Goal: Information Seeking & Learning: Learn about a topic

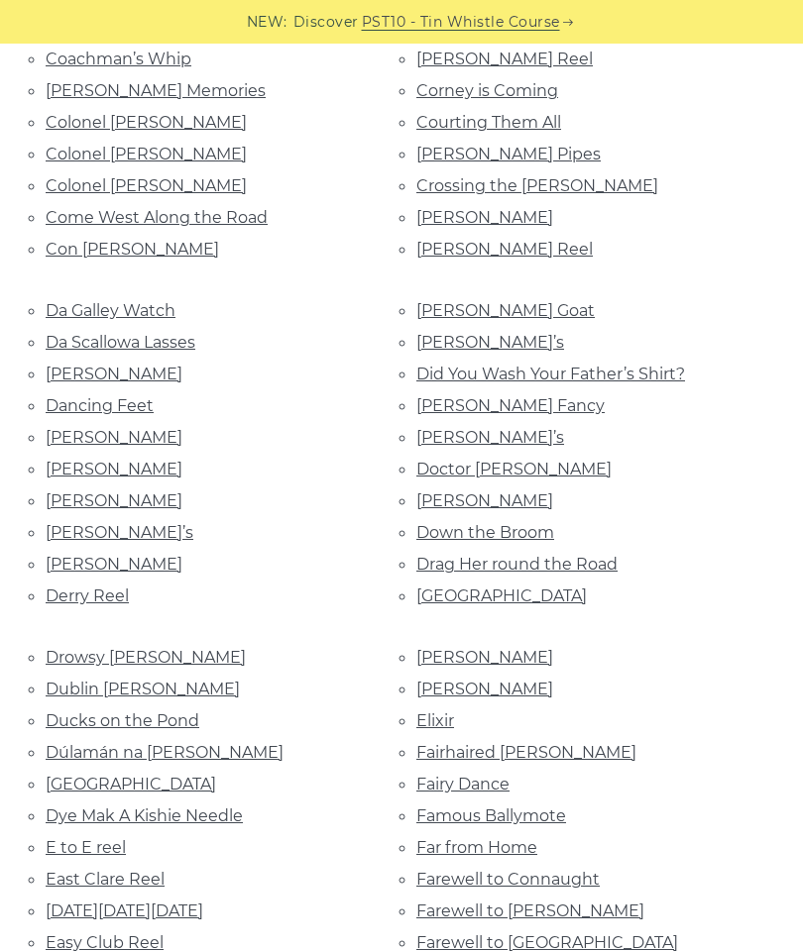
click at [505, 396] on link "Dillon’s Fancy" at bounding box center [510, 405] width 188 height 19
click at [499, 428] on link "Dinky Dorian’s" at bounding box center [490, 437] width 148 height 19
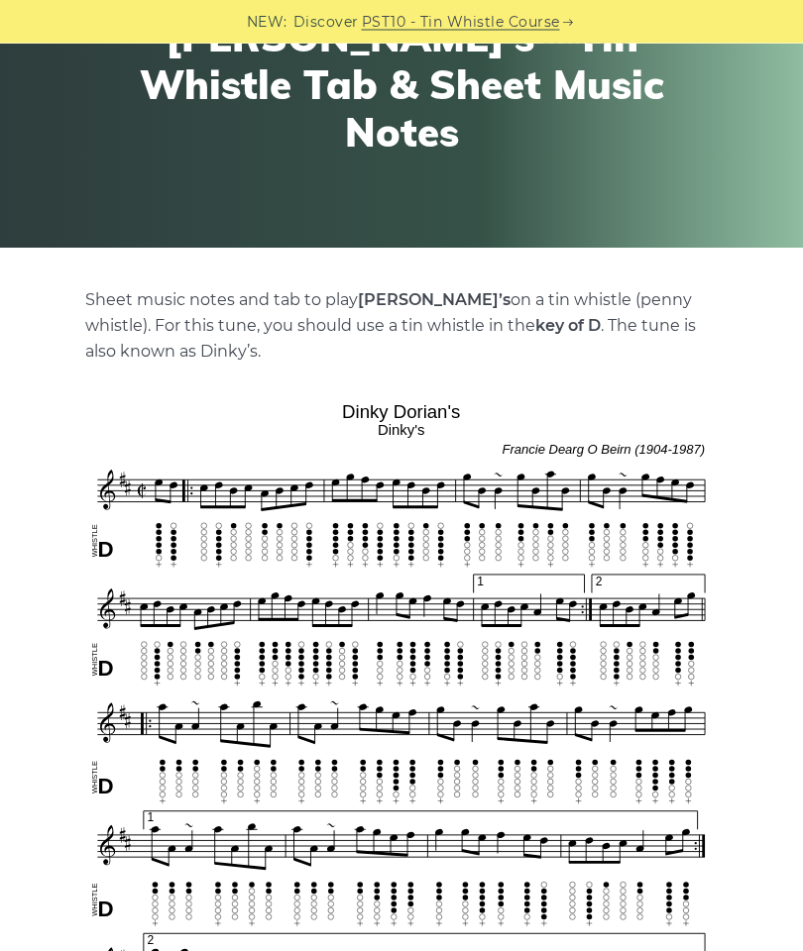
scroll to position [205, 0]
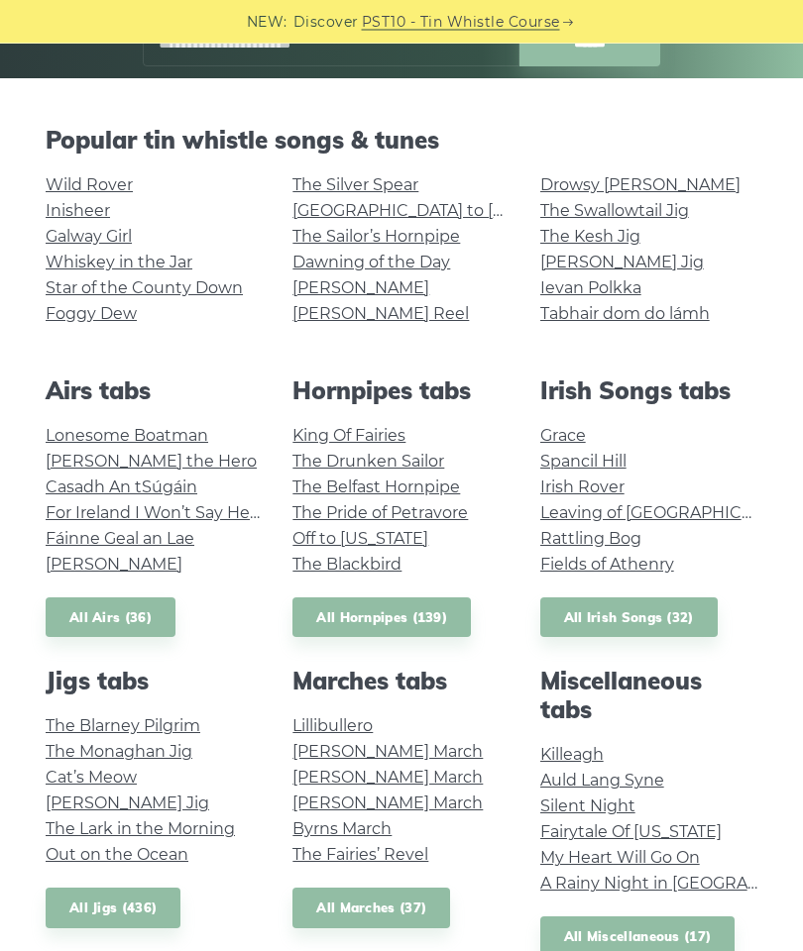
scroll to position [374, 0]
click at [134, 607] on link "All Airs (36)" at bounding box center [111, 617] width 130 height 41
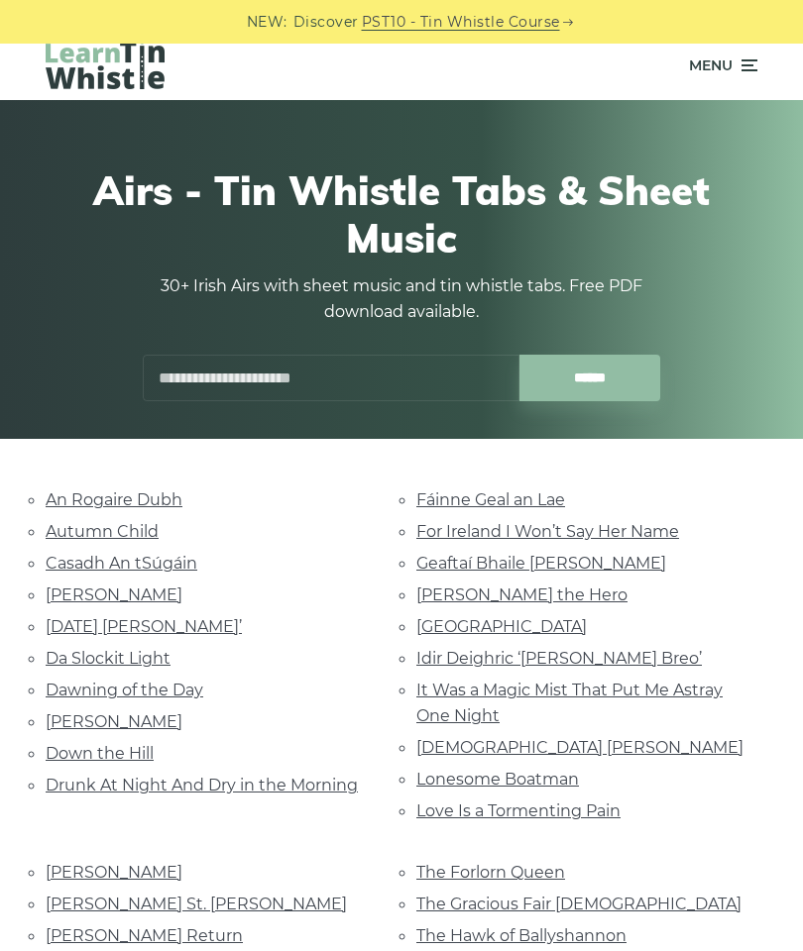
scroll to position [16, 0]
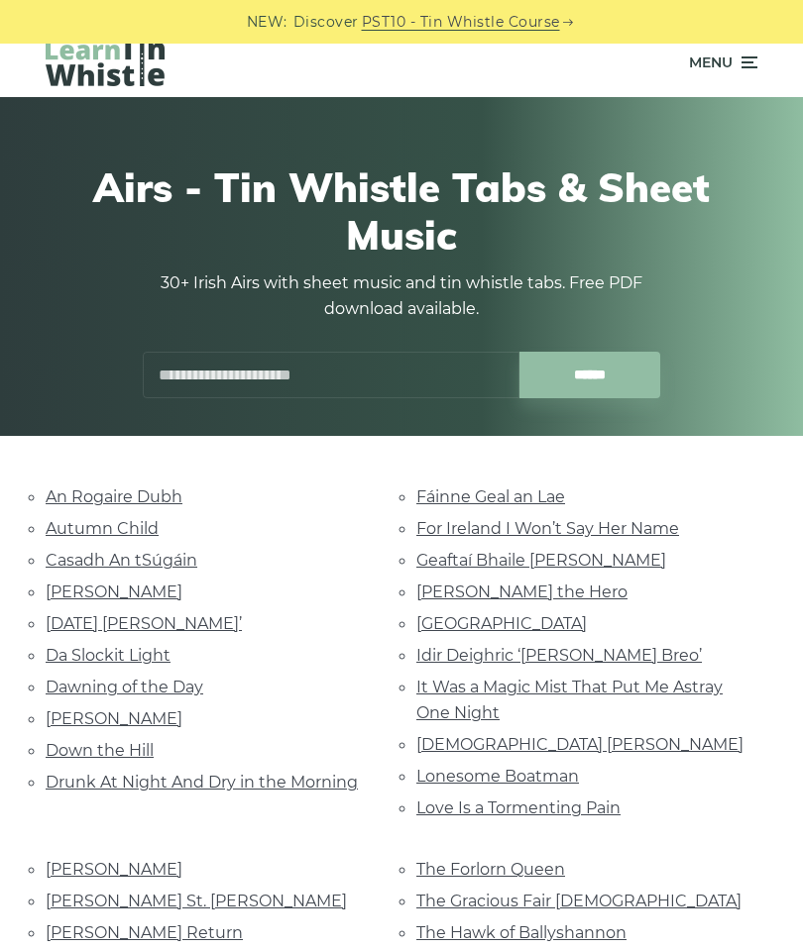
click at [217, 626] on link "[DATE] [PERSON_NAME]’" at bounding box center [144, 623] width 196 height 19
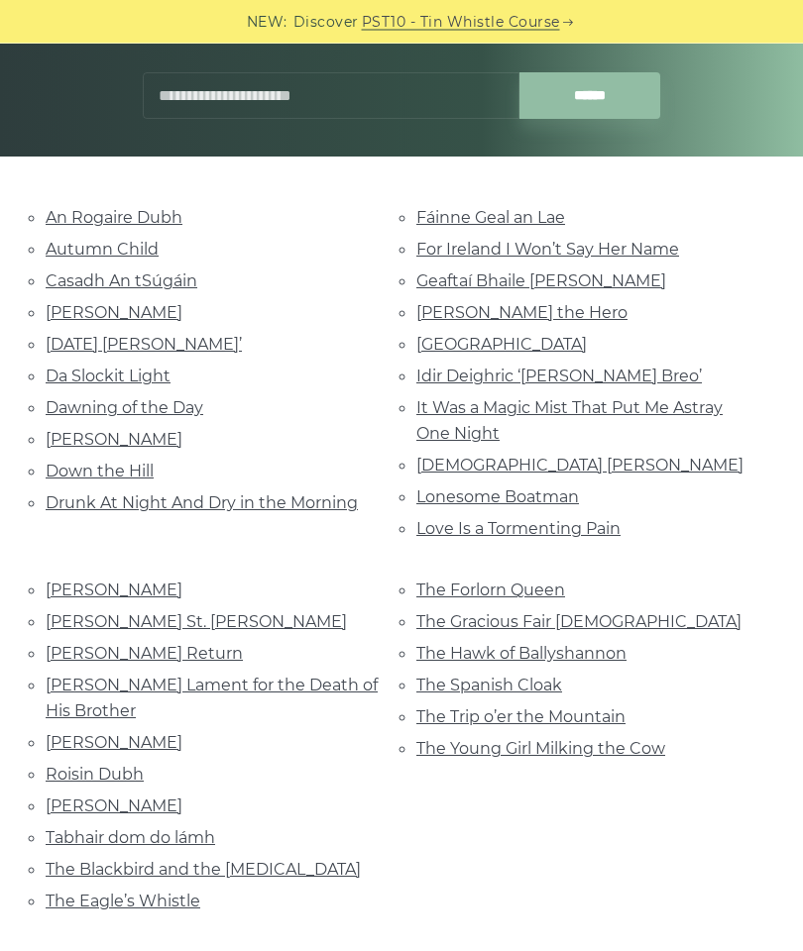
scroll to position [295, 0]
click at [584, 612] on link "The Gracious Fair Lady" at bounding box center [578, 621] width 325 height 19
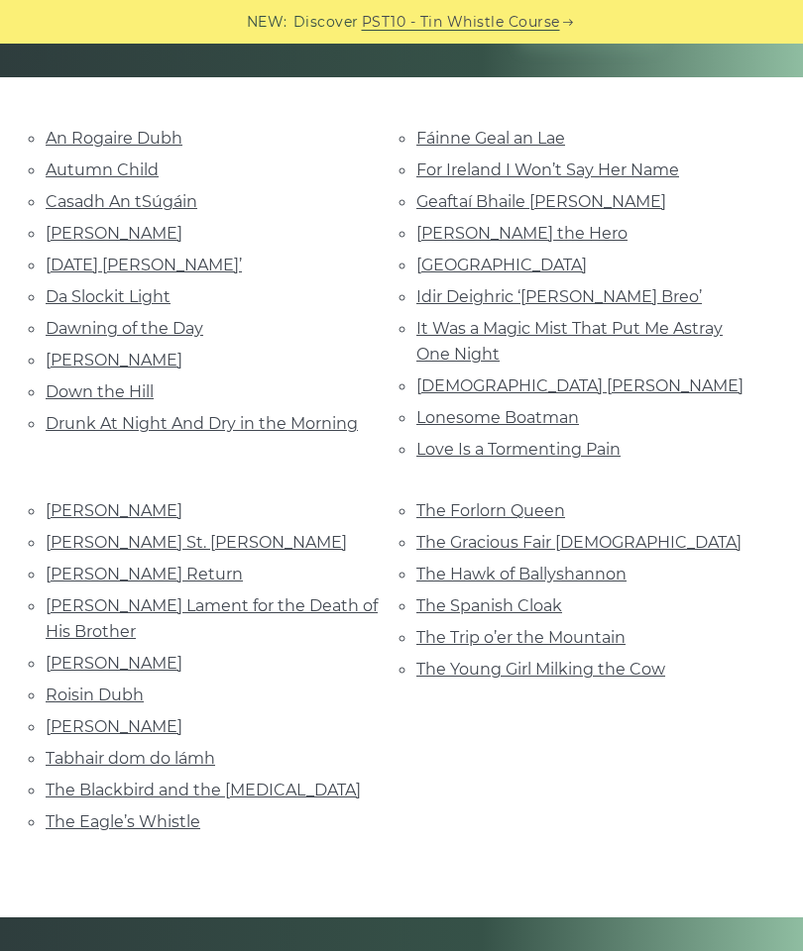
click at [95, 717] on link "Roslyn Castle" at bounding box center [114, 726] width 137 height 19
click at [132, 565] on link "Moran’s Return" at bounding box center [144, 574] width 197 height 19
click at [256, 596] on link "Nathaniel Gow’s Lament for the Death of His Brother" at bounding box center [212, 618] width 332 height 45
click at [254, 781] on link "The Blackbird and the Thrush" at bounding box center [203, 790] width 315 height 19
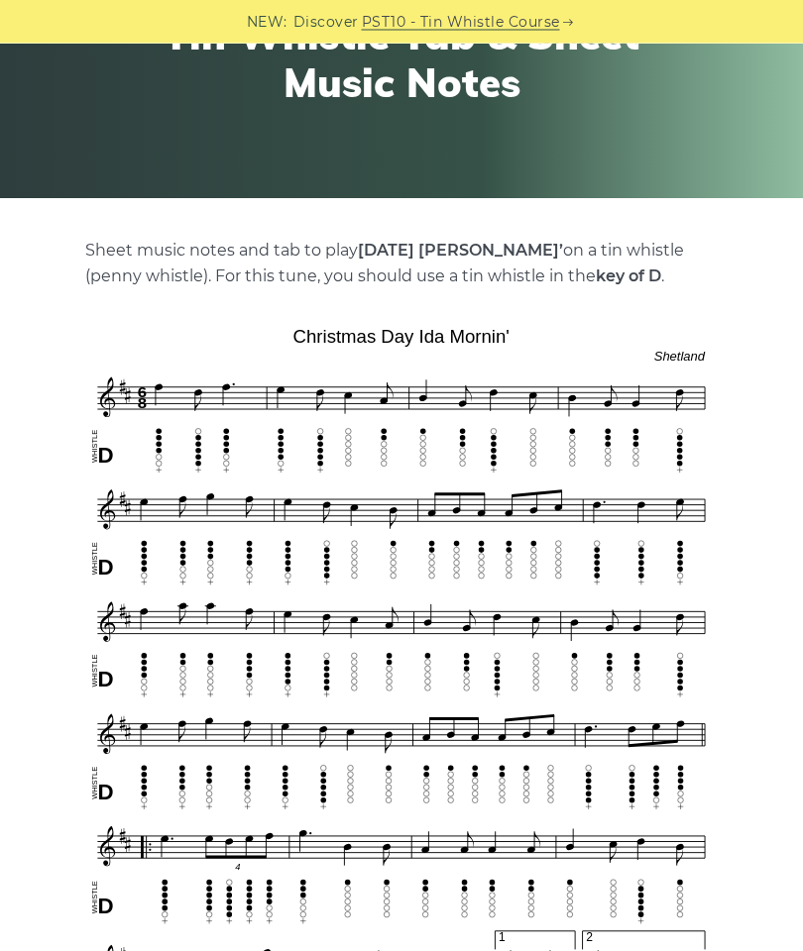
scroll to position [254, 0]
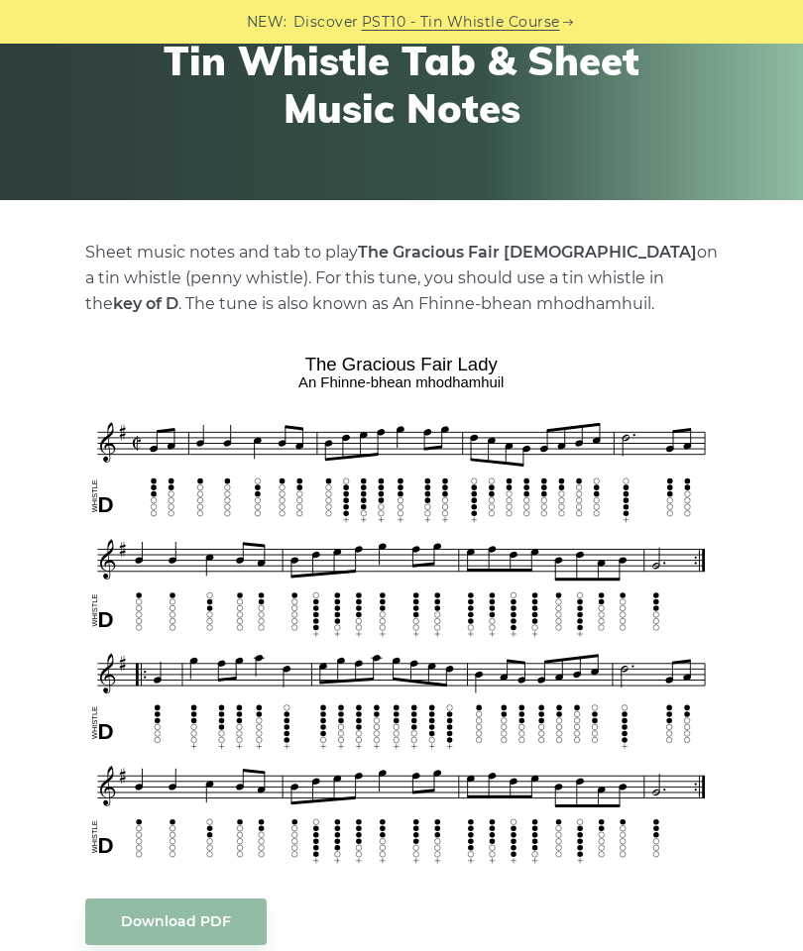
scroll to position [269, 0]
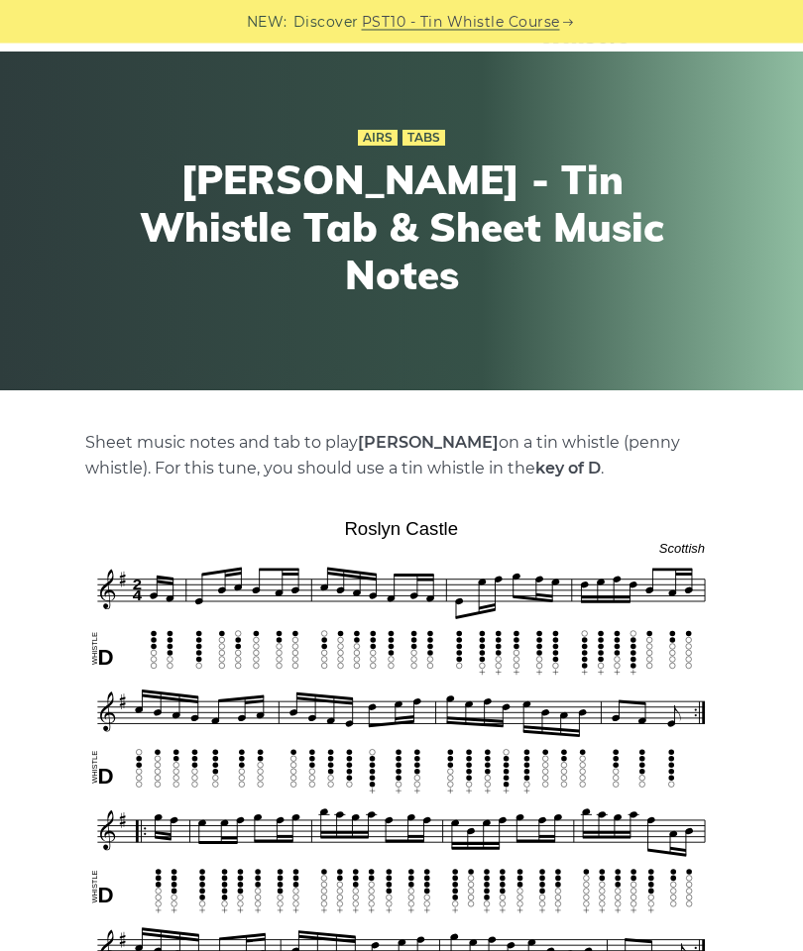
scroll to position [87, 0]
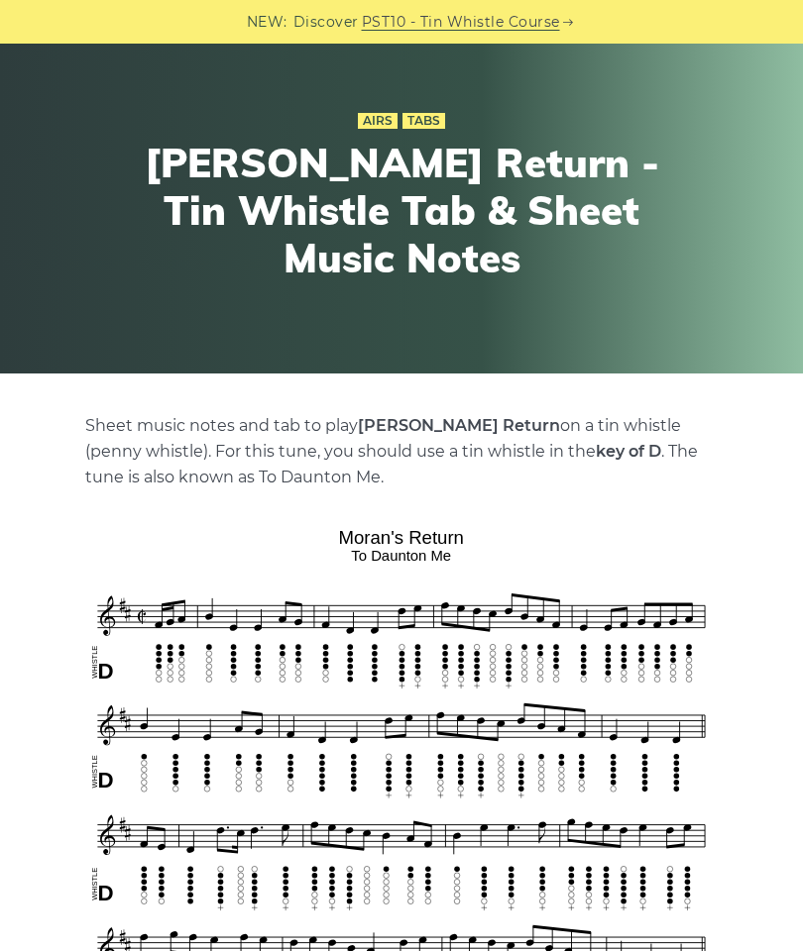
scroll to position [79, 0]
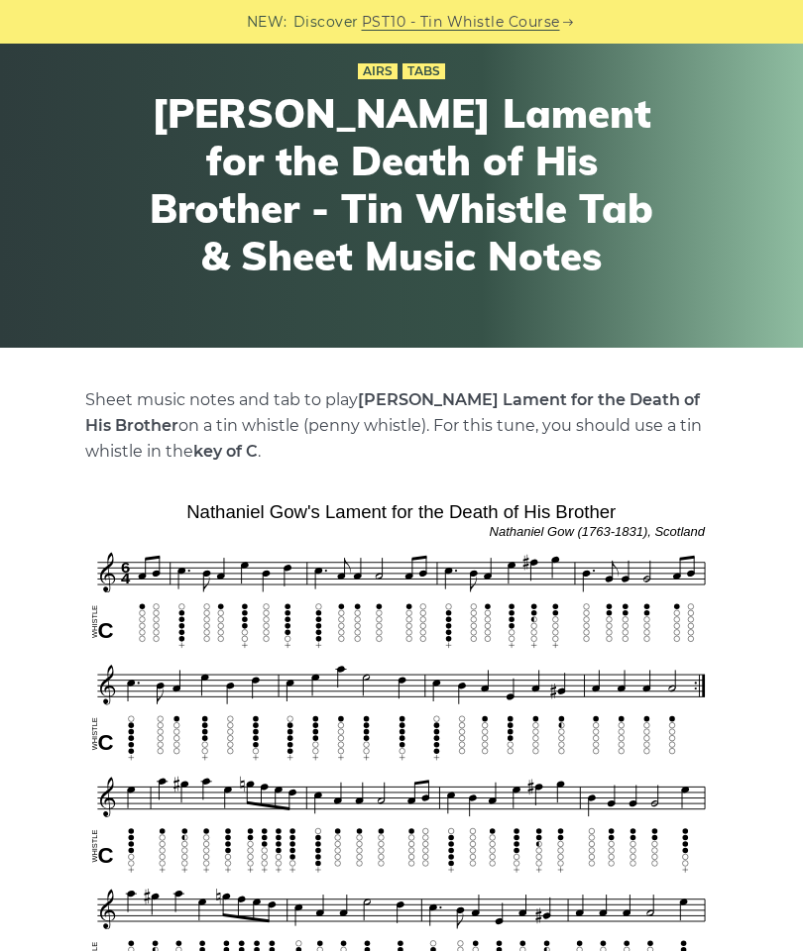
scroll to position [106, 0]
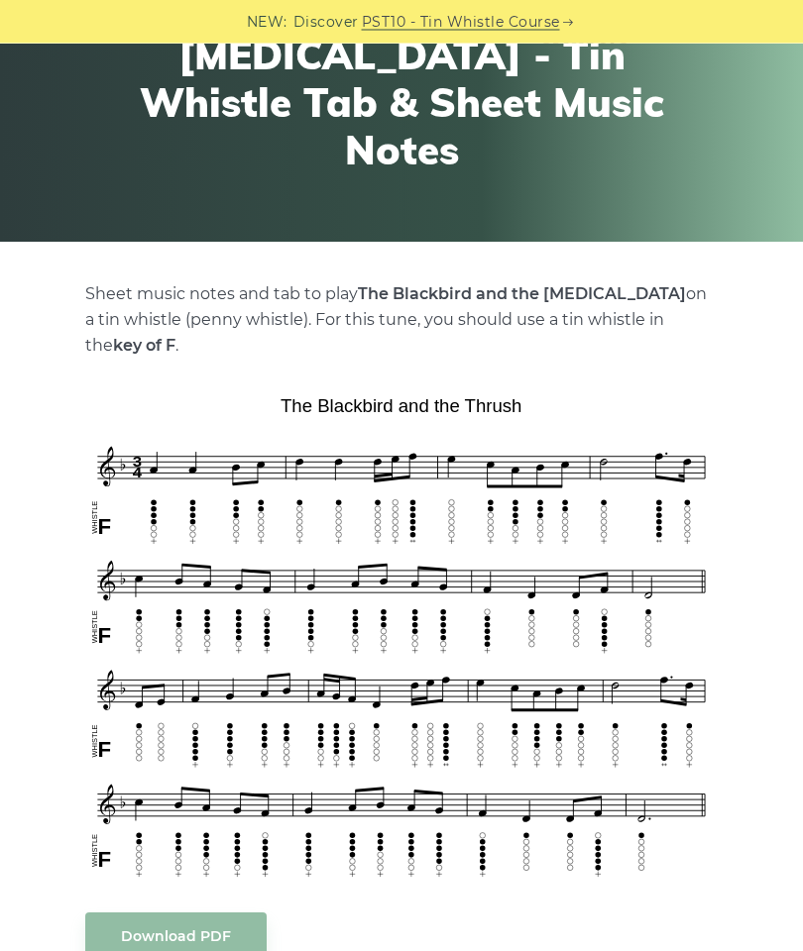
scroll to position [210, 0]
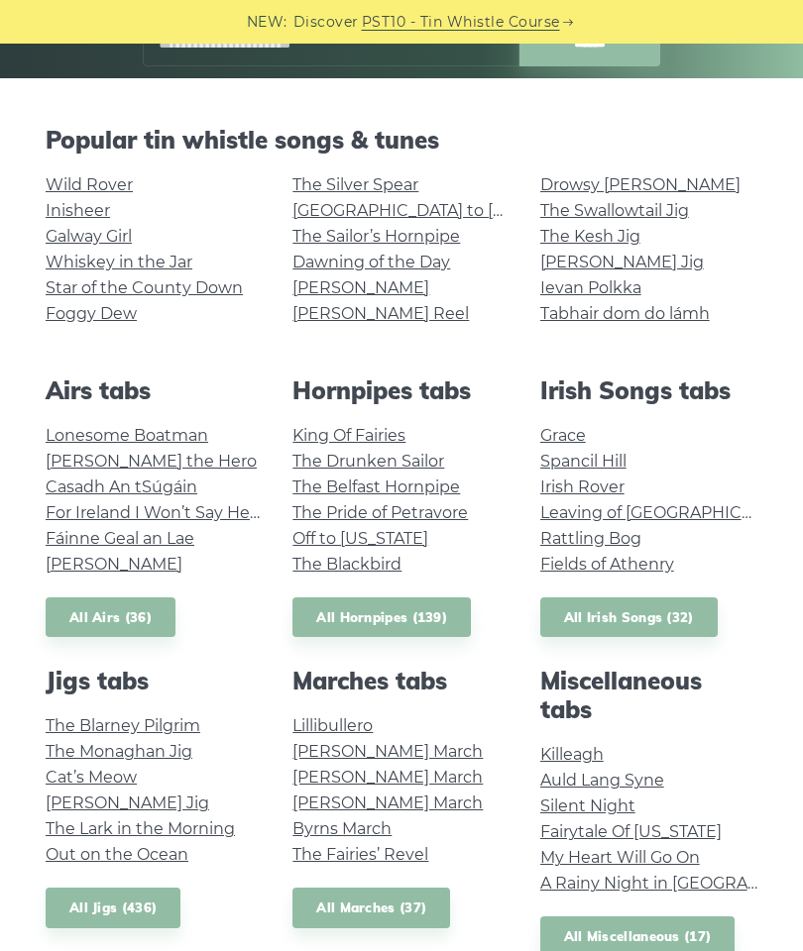
click at [658, 613] on link "All Irish Songs (32)" at bounding box center [628, 617] width 177 height 41
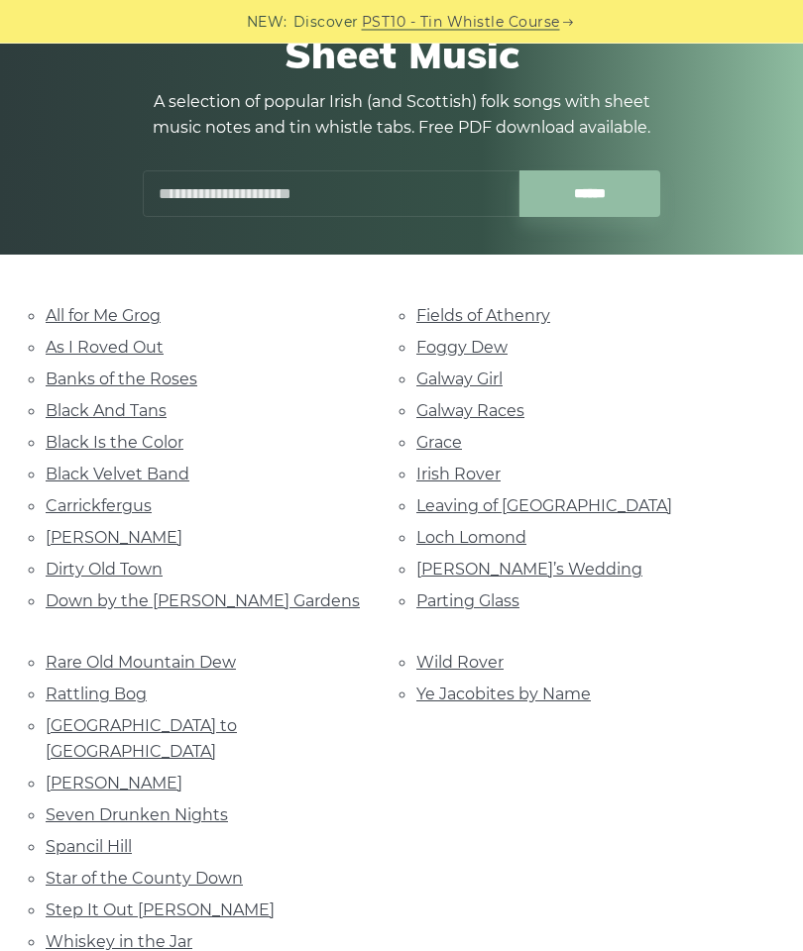
scroll to position [197, 0]
click at [108, 531] on link "Danny Boy" at bounding box center [114, 537] width 137 height 19
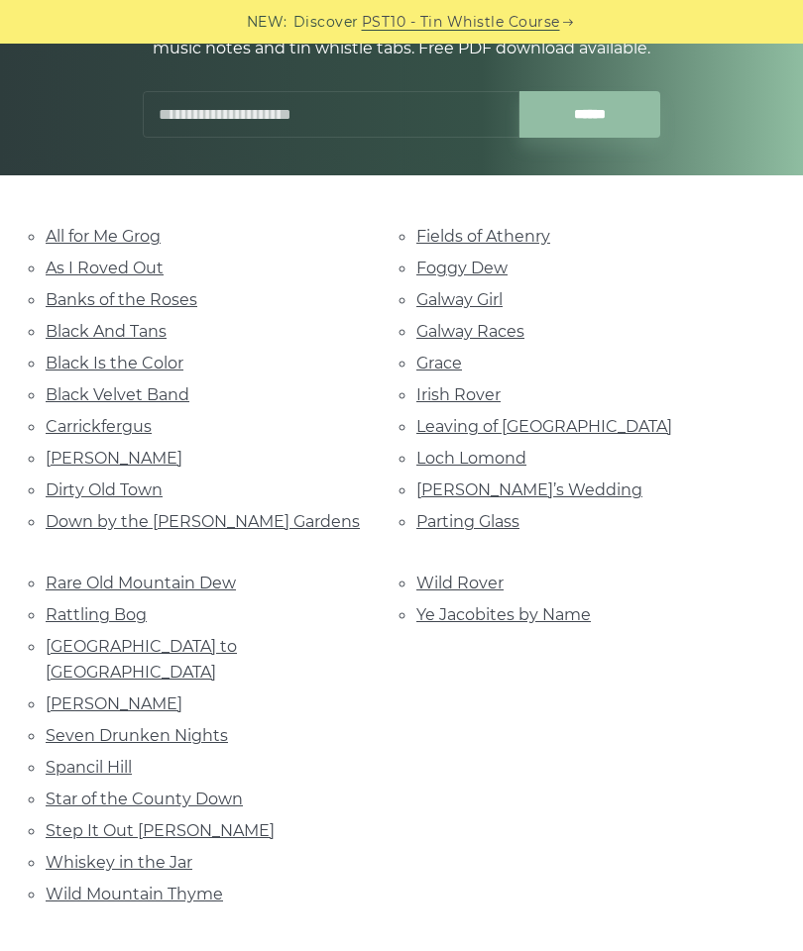
click at [121, 227] on link "All for Me Grog" at bounding box center [103, 236] width 115 height 19
click at [234, 492] on li "Dirty Old Town" at bounding box center [216, 490] width 341 height 27
click at [216, 513] on link "Down by the Sally Gardens" at bounding box center [203, 521] width 314 height 19
click at [470, 574] on link "Wild Rover" at bounding box center [459, 583] width 87 height 19
click at [103, 605] on link "Rattling Bog" at bounding box center [96, 614] width 101 height 19
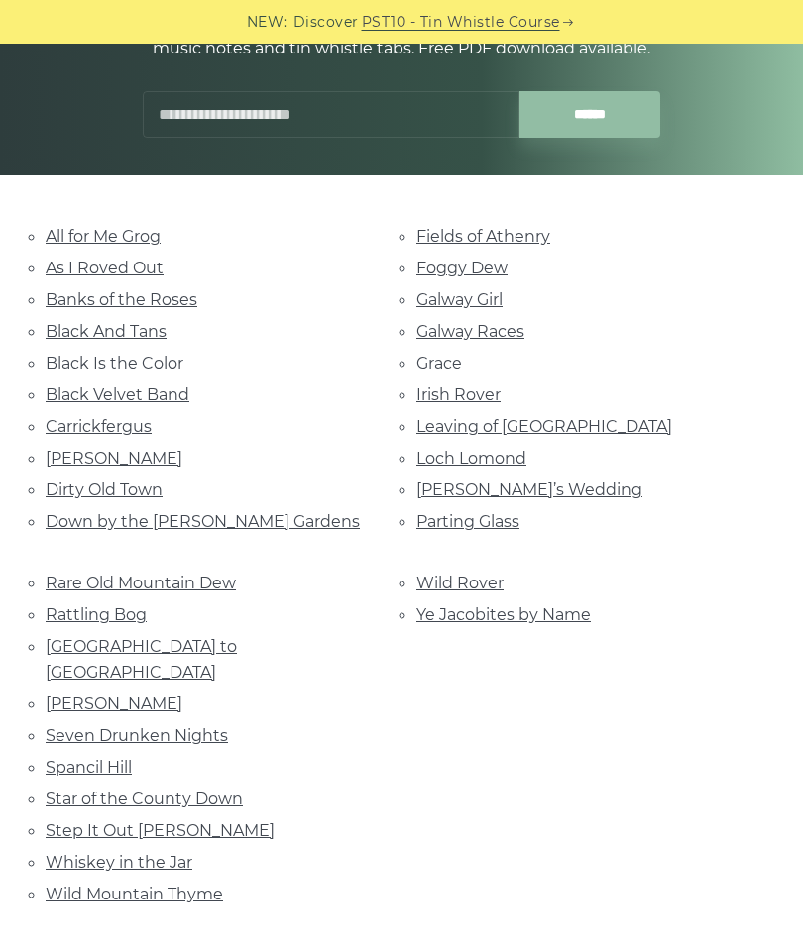
click at [190, 790] on link "Star of the County Down" at bounding box center [144, 799] width 197 height 19
click at [498, 449] on link "Loch Lomond" at bounding box center [471, 458] width 110 height 19
click at [544, 605] on link "Ye Jacobites by Name" at bounding box center [503, 614] width 174 height 19
click at [495, 259] on link "Foggy Dew" at bounding box center [461, 268] width 91 height 19
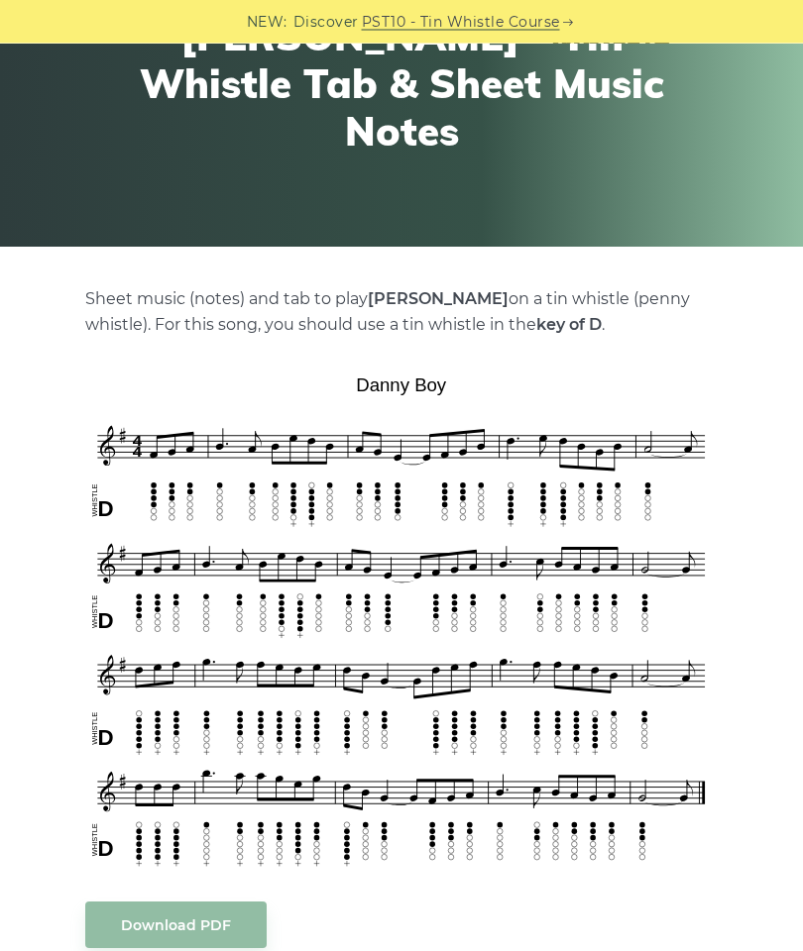
scroll to position [205, 0]
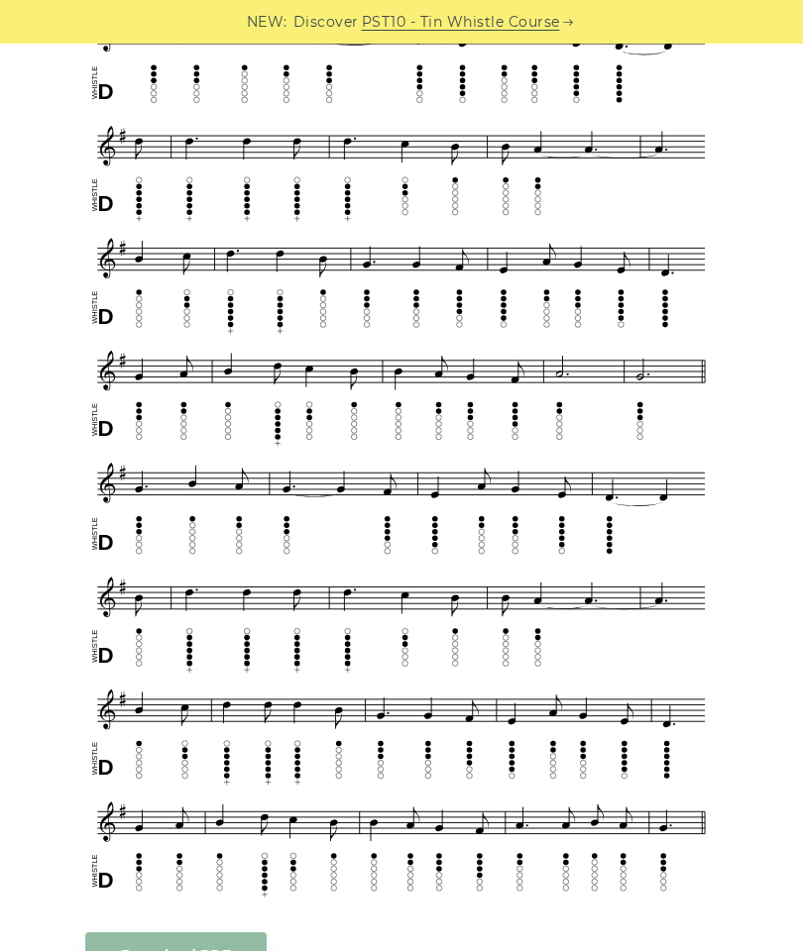
scroll to position [649, 0]
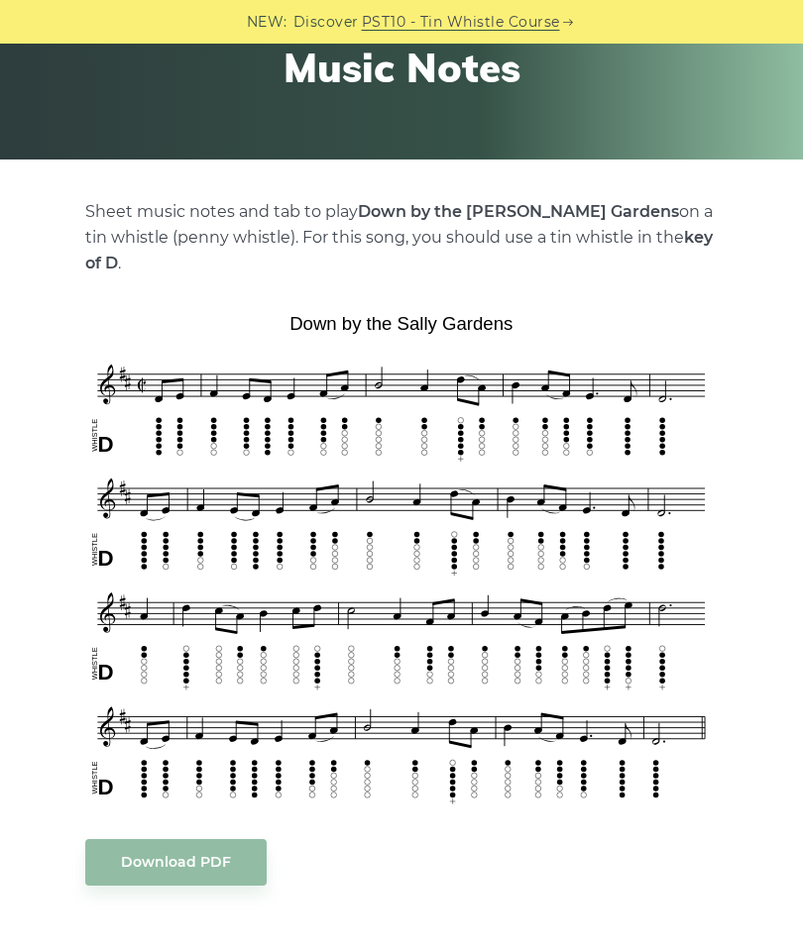
scroll to position [325, 0]
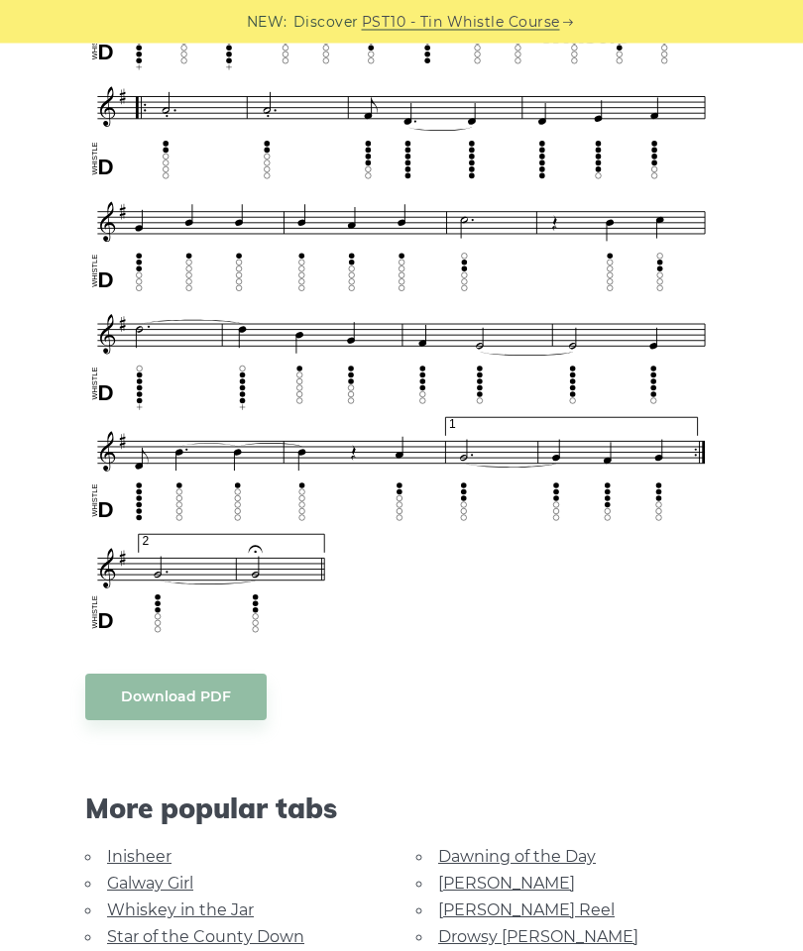
scroll to position [1108, 0]
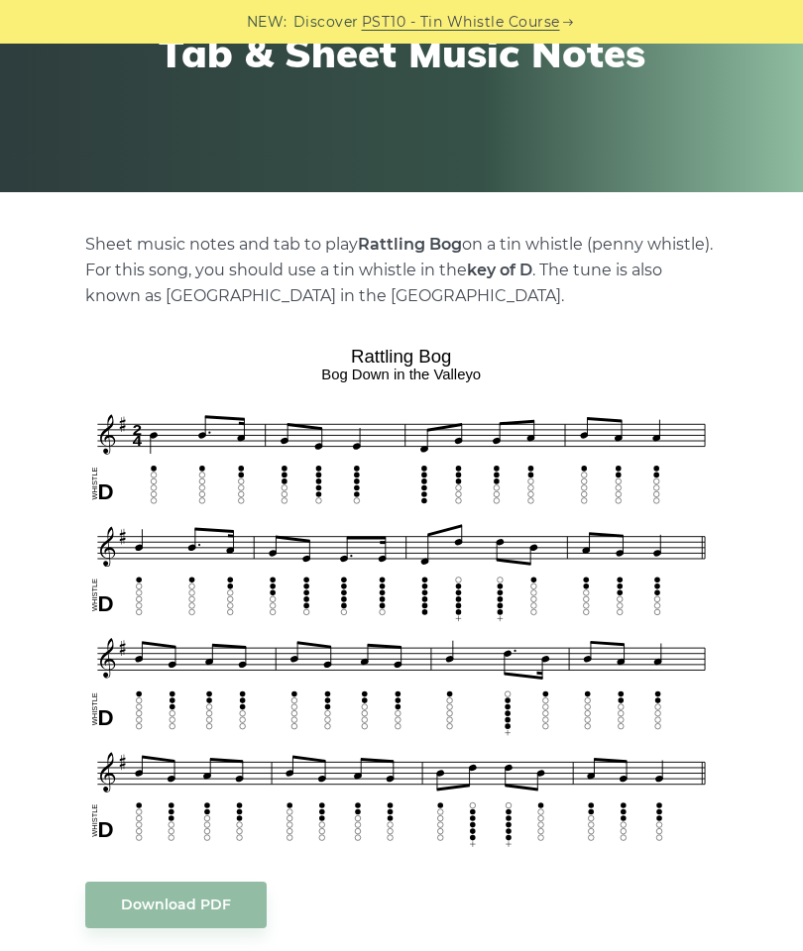
scroll to position [259, 0]
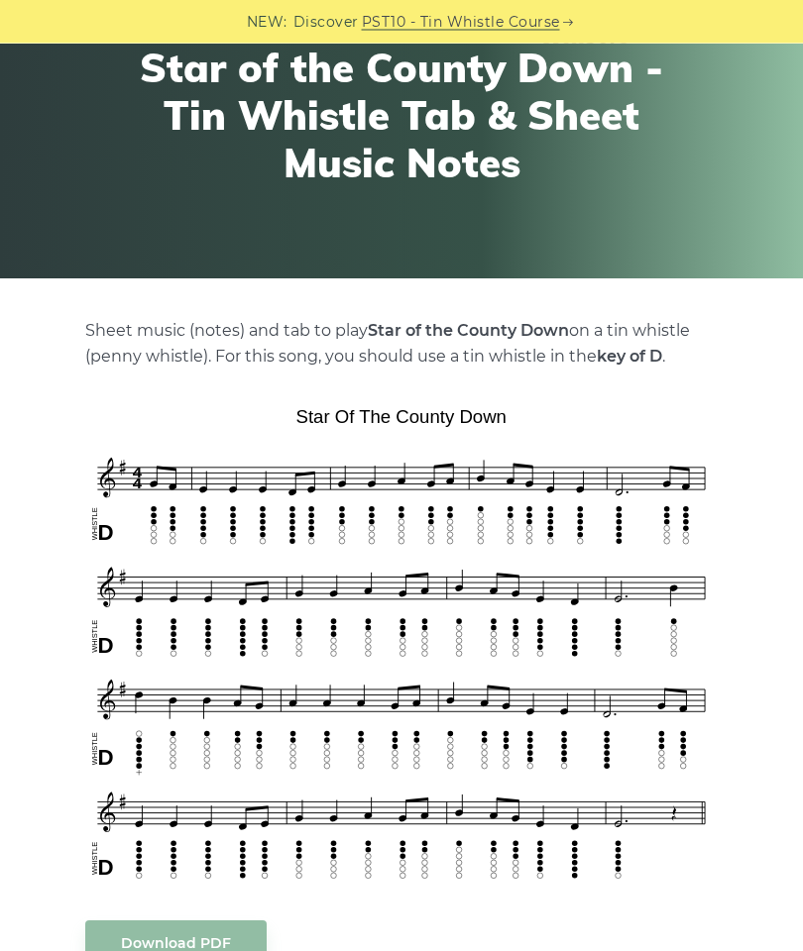
scroll to position [174, 0]
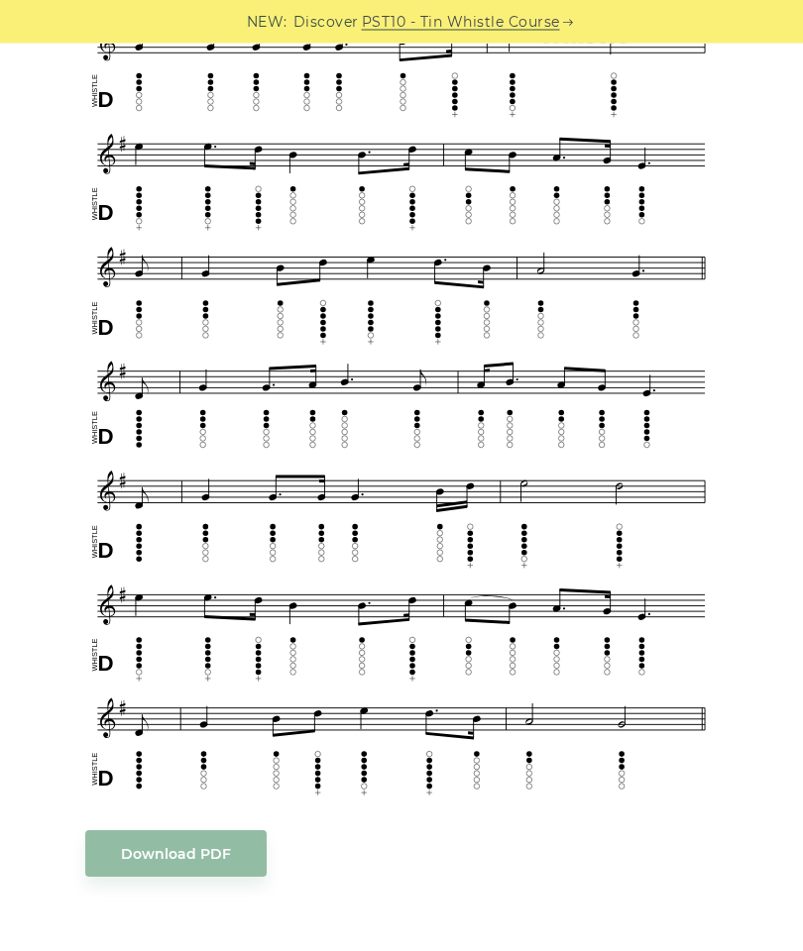
scroll to position [780, 0]
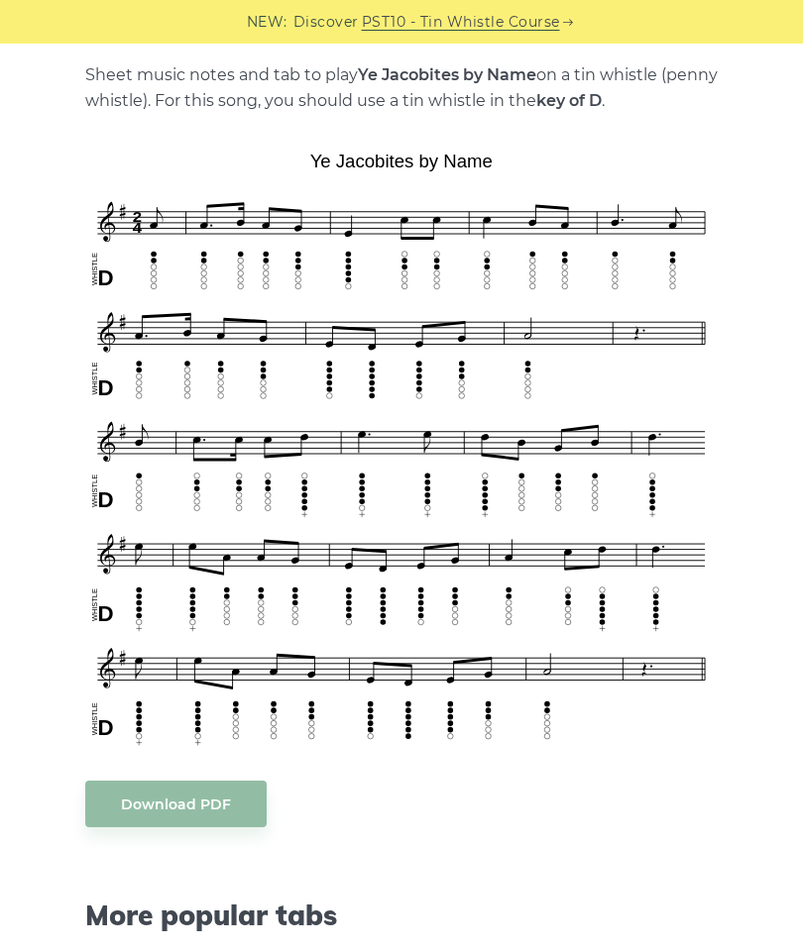
scroll to position [464, 0]
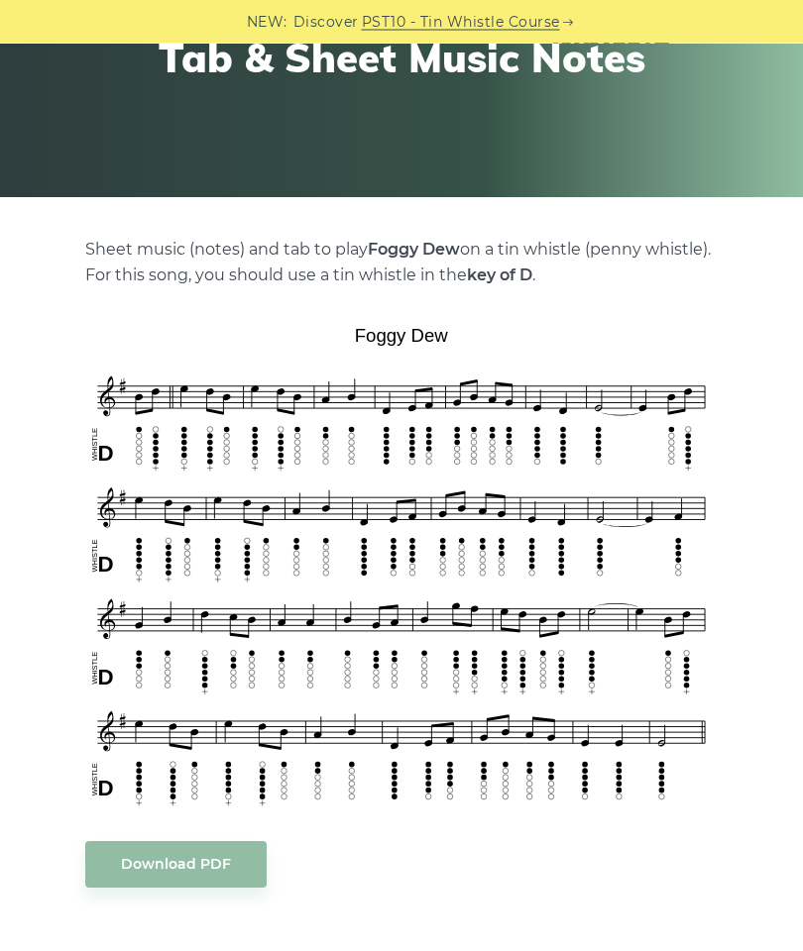
scroll to position [255, 0]
